Goal: Check status: Check status

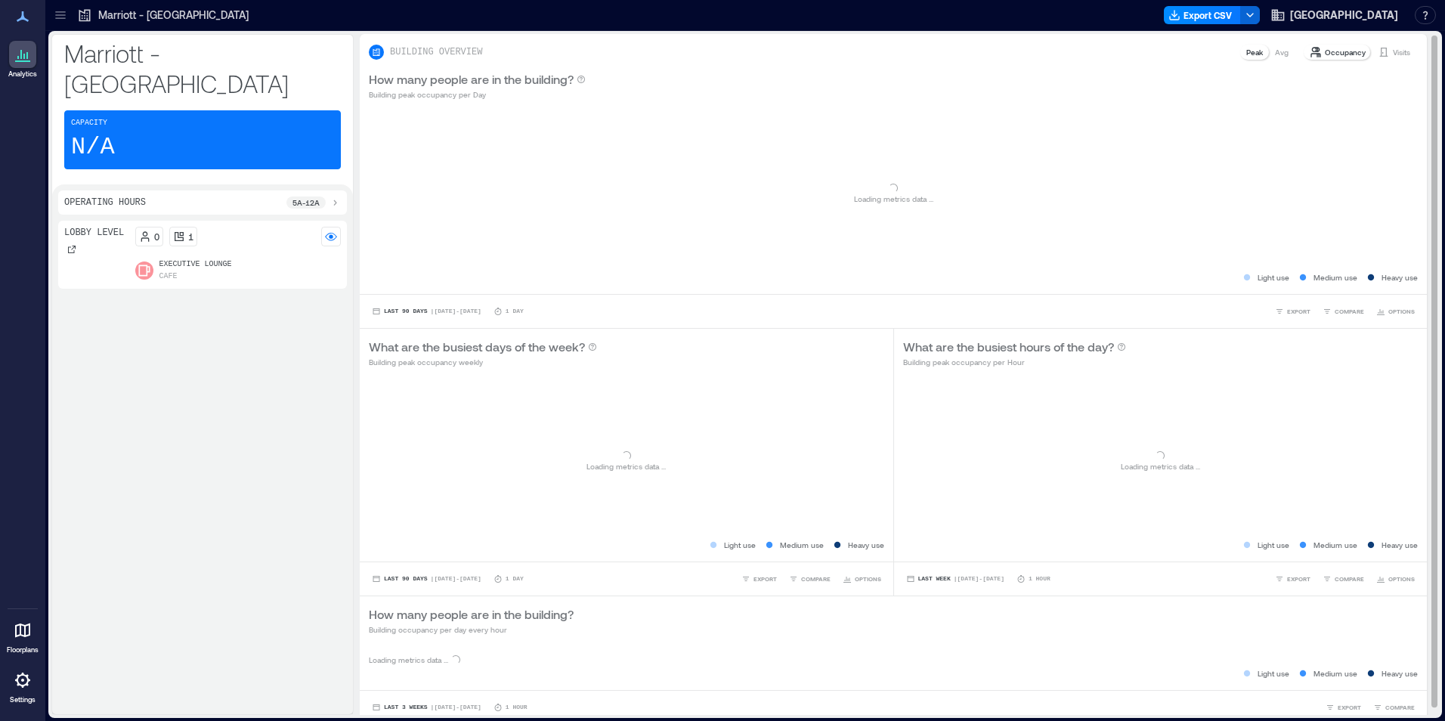
click at [1381, 45] on div "Visits" at bounding box center [1394, 52] width 45 height 15
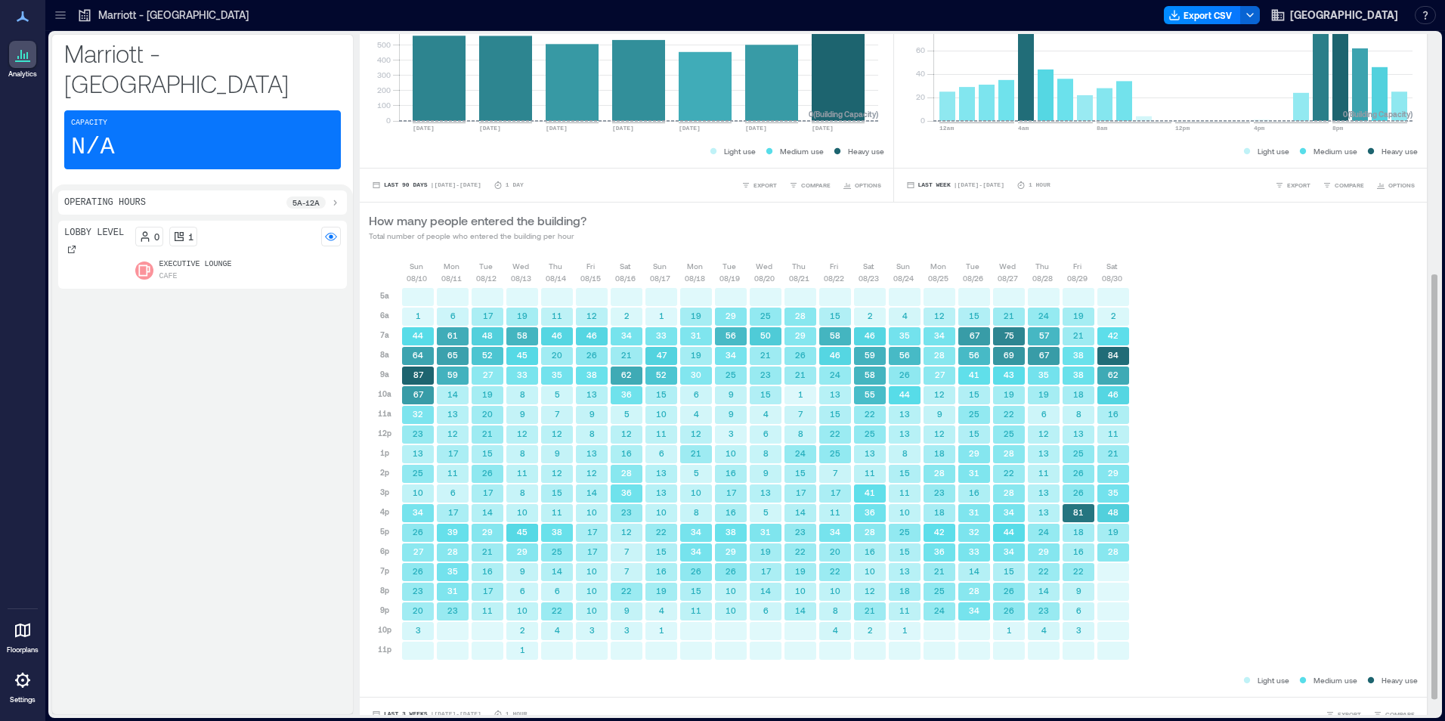
scroll to position [410, 0]
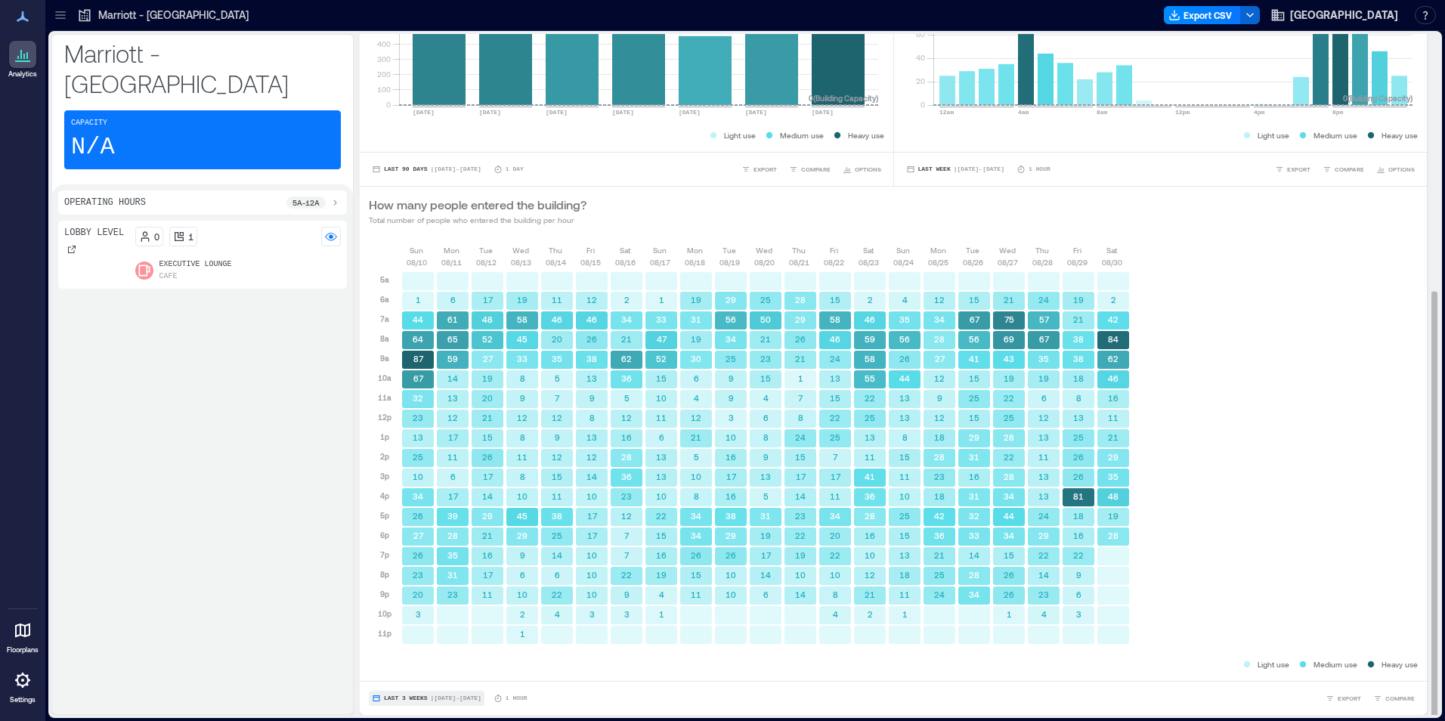
click at [387, 698] on span "Last 3 Weeks" at bounding box center [406, 698] width 44 height 0
click at [385, 676] on button "Custom" at bounding box center [399, 670] width 39 height 18
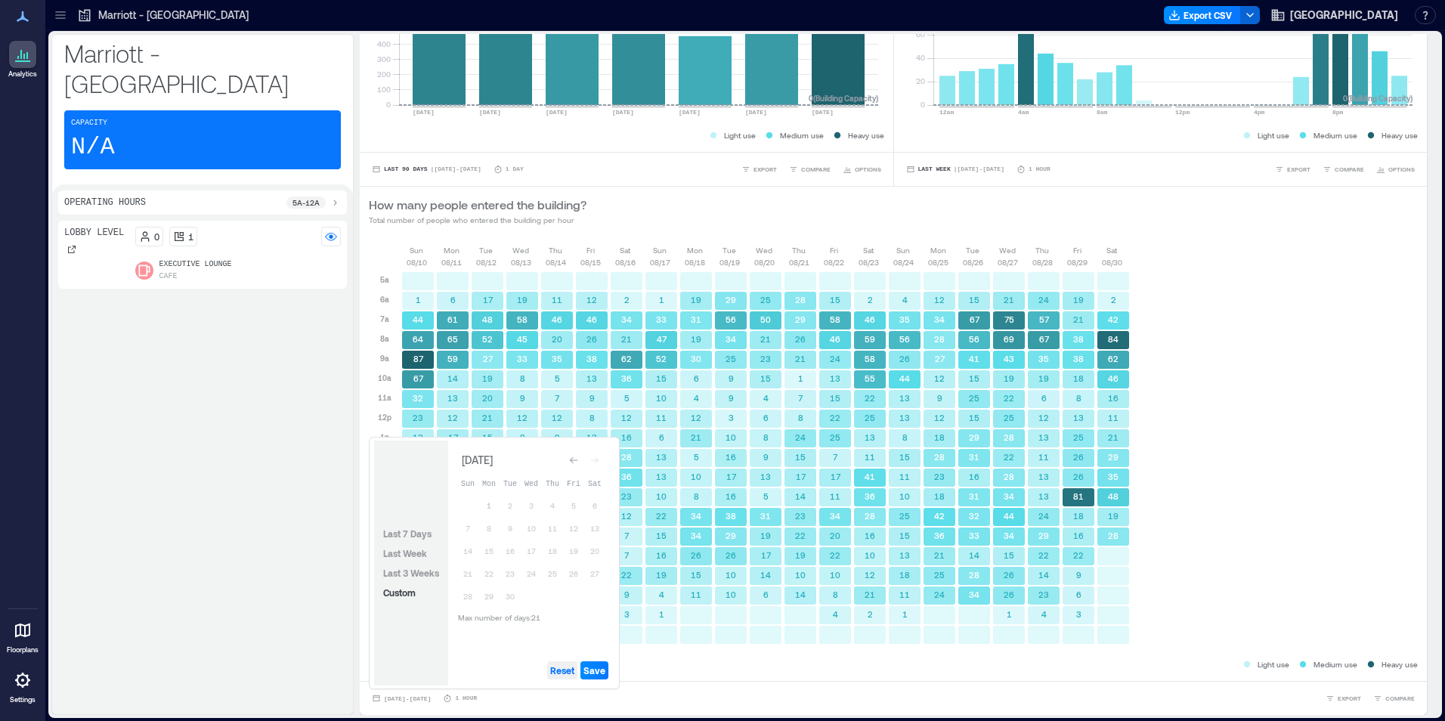
click at [557, 670] on span "Reset" at bounding box center [562, 670] width 24 height 12
click at [558, 675] on span "Reset" at bounding box center [562, 670] width 24 height 12
click at [570, 456] on icon "Go to previous month" at bounding box center [573, 460] width 9 height 9
click at [472, 613] on button "31" at bounding box center [467, 615] width 21 height 21
click at [598, 453] on icon "Go to next month" at bounding box center [594, 457] width 9 height 9
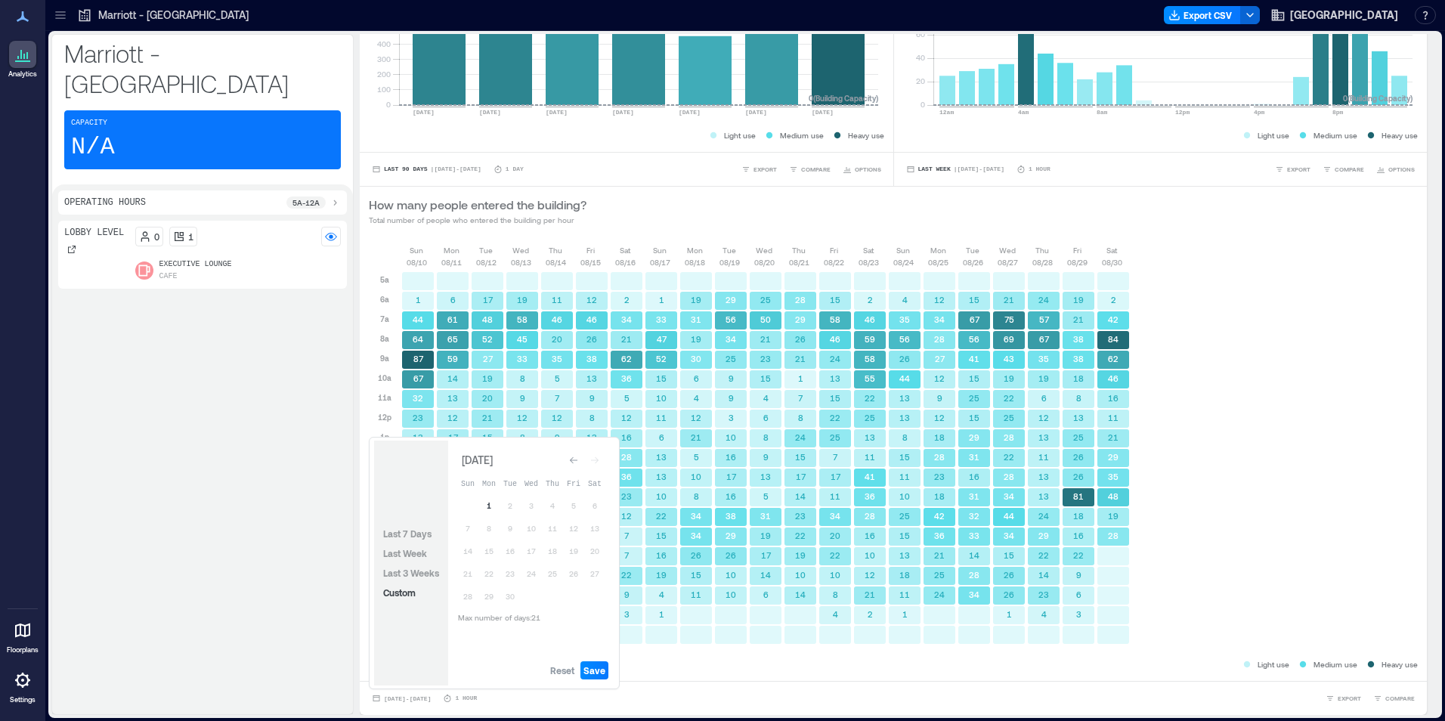
click at [489, 507] on button "1" at bounding box center [488, 505] width 21 height 21
click at [592, 670] on span "Save" at bounding box center [594, 670] width 22 height 12
